Goal: Information Seeking & Learning: Learn about a topic

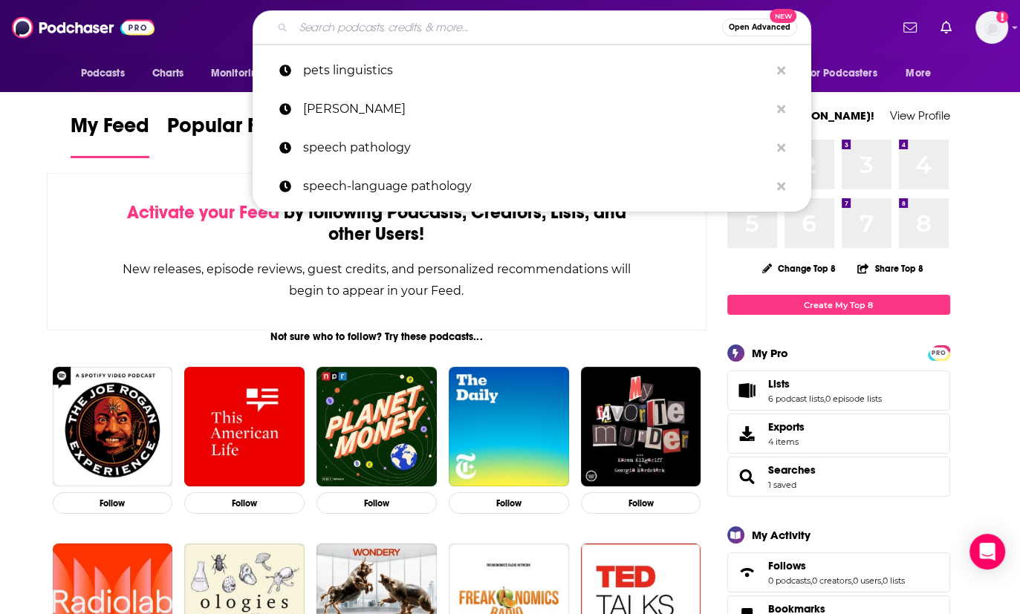
click at [454, 18] on input "Search podcasts, credits, & more..." at bounding box center [507, 28] width 429 height 24
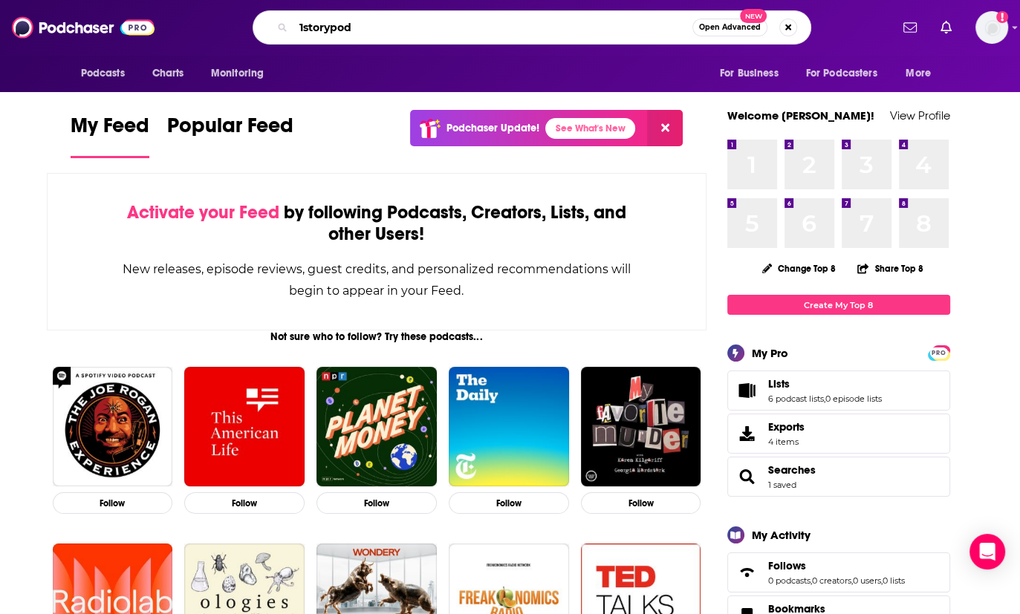
type input "1storypod"
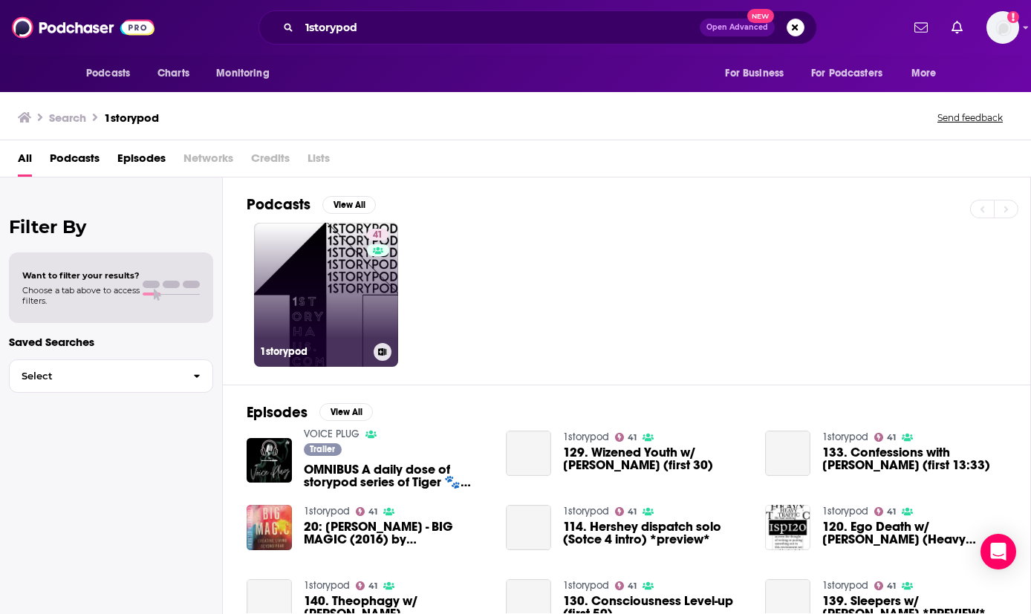
click at [313, 268] on link "41 1storypod" at bounding box center [326, 295] width 144 height 144
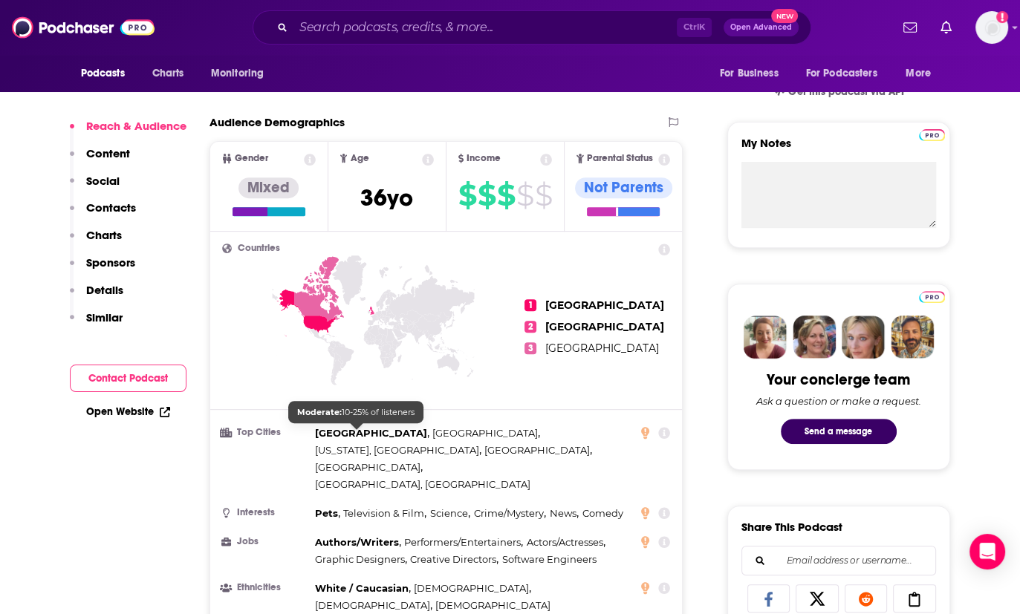
scroll to position [498, 0]
